Goal: Navigation & Orientation: Find specific page/section

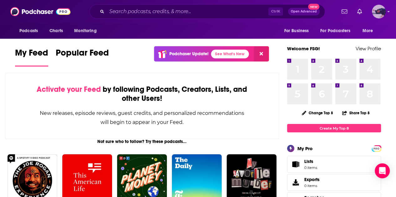
click at [386, 14] on img "Logged in as fsg.publicity" at bounding box center [379, 12] width 14 height 14
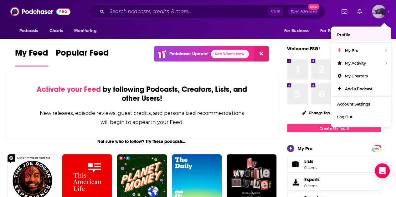
click at [339, 35] on span "Profile" at bounding box center [343, 35] width 13 height 5
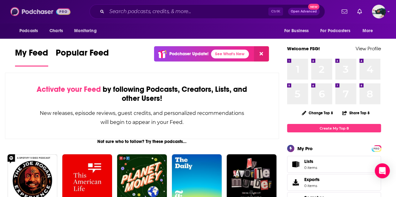
click at [27, 11] on img at bounding box center [40, 12] width 60 height 12
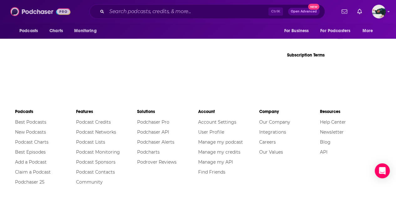
scroll to position [1032, 0]
click at [38, 119] on link "Best Podcasts" at bounding box center [30, 122] width 31 height 6
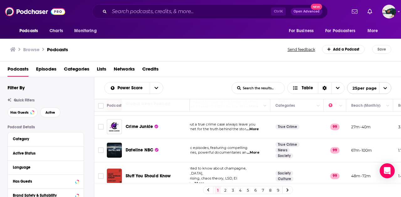
scroll to position [0, 35]
